Goal: Task Accomplishment & Management: Use online tool/utility

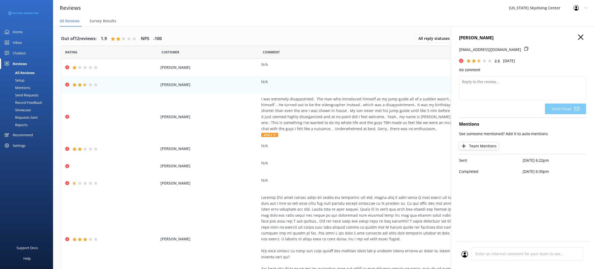
click at [24, 96] on div "Send Requests" at bounding box center [20, 94] width 35 height 7
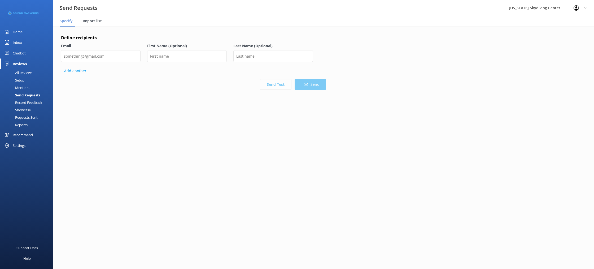
click at [98, 21] on span "Import list" at bounding box center [92, 20] width 19 height 5
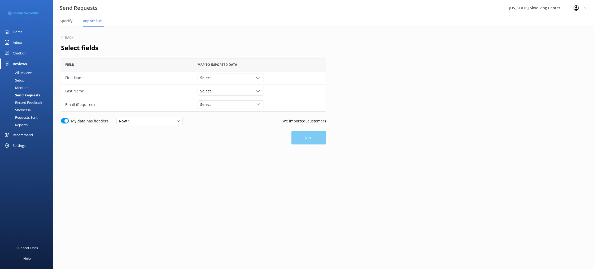
scroll to position [53, 265]
click at [238, 79] on div "Select" at bounding box center [231, 78] width 64 height 6
click at [231, 102] on link "First Name" at bounding box center [231, 99] width 66 height 11
click at [227, 93] on div "Select" at bounding box center [231, 91] width 64 height 6
click at [234, 125] on link "Last Name" at bounding box center [231, 123] width 66 height 11
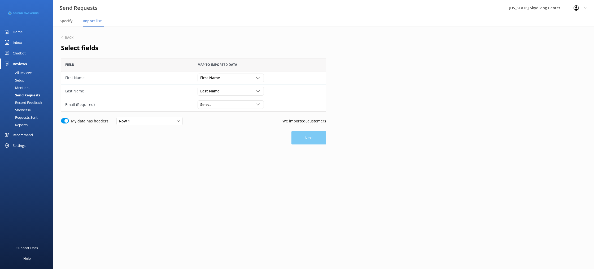
click at [232, 110] on div "Select Customer Id First Name Last Name Email Gender Age Weight Day of birth Ad…" at bounding box center [260, 104] width 132 height 13
click at [231, 102] on div "Select" at bounding box center [231, 105] width 64 height 6
click at [240, 148] on link "Email" at bounding box center [231, 147] width 66 height 11
click at [309, 135] on button "Next" at bounding box center [309, 137] width 35 height 13
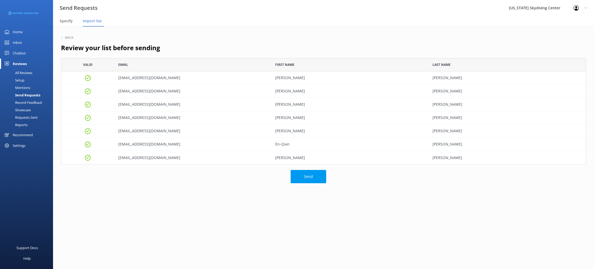
scroll to position [106, 525]
click at [312, 178] on button "Send" at bounding box center [309, 176] width 36 height 13
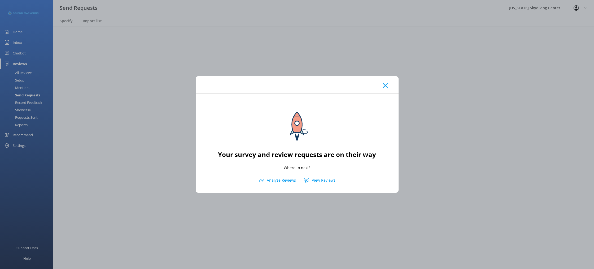
click at [384, 88] on div at bounding box center [297, 84] width 203 height 17
click at [384, 84] on icon at bounding box center [385, 85] width 5 height 5
